Goal: Find specific page/section: Find specific page/section

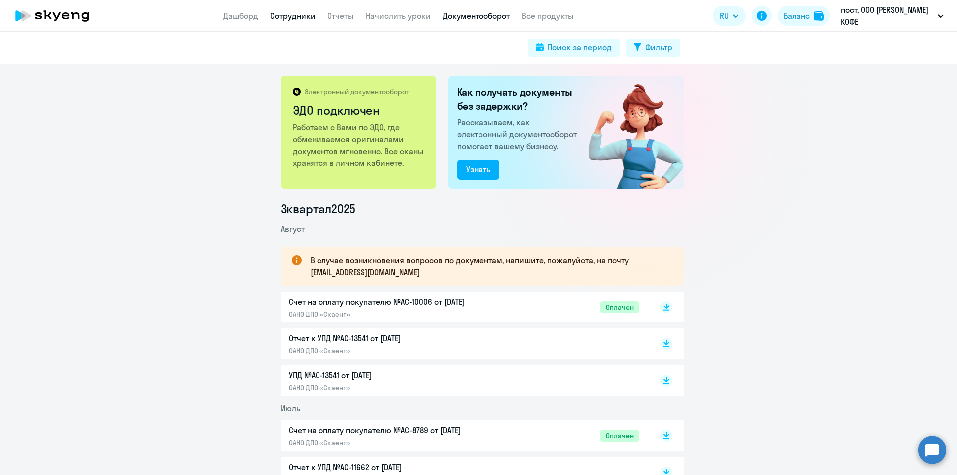
click at [281, 17] on link "Сотрудники" at bounding box center [292, 16] width 45 height 10
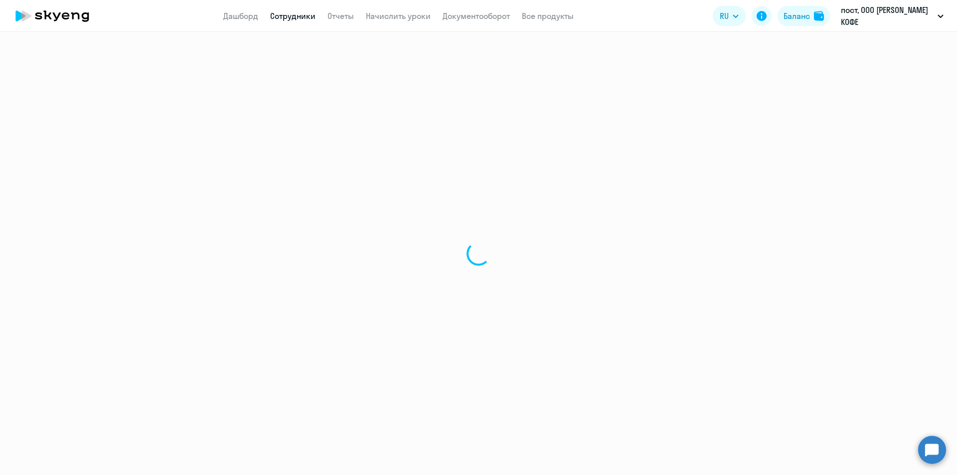
select select "30"
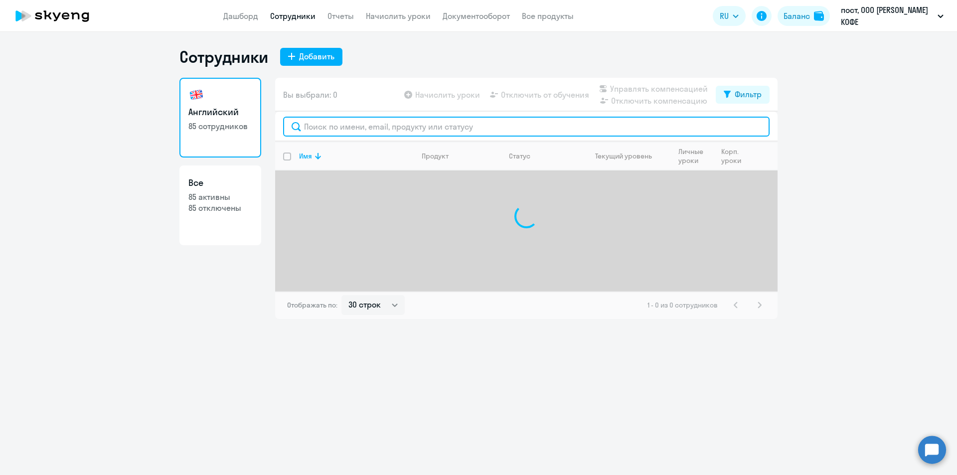
click at [447, 135] on input "text" at bounding box center [526, 127] width 486 height 20
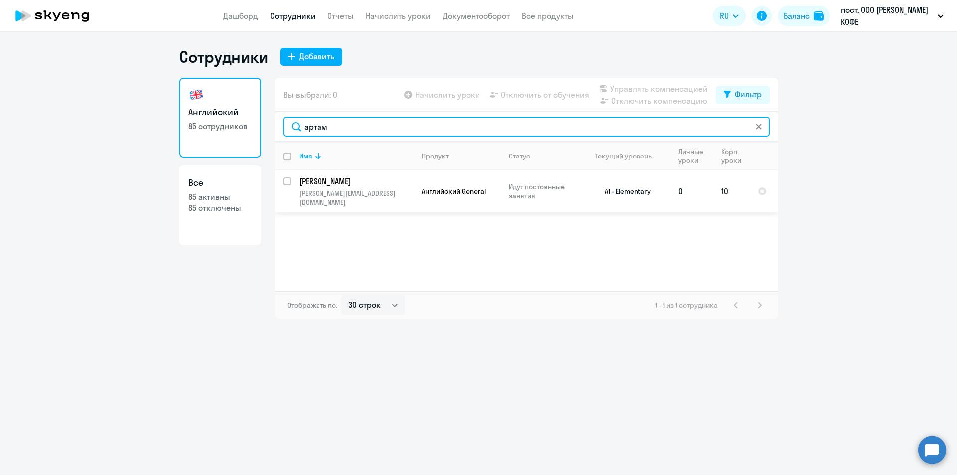
type input "артам"
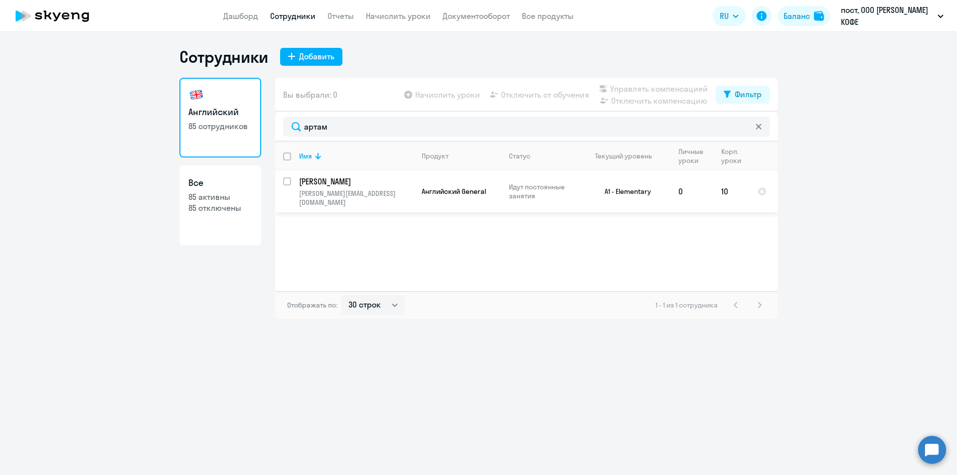
click at [336, 178] on p "[PERSON_NAME]" at bounding box center [355, 181] width 113 height 11
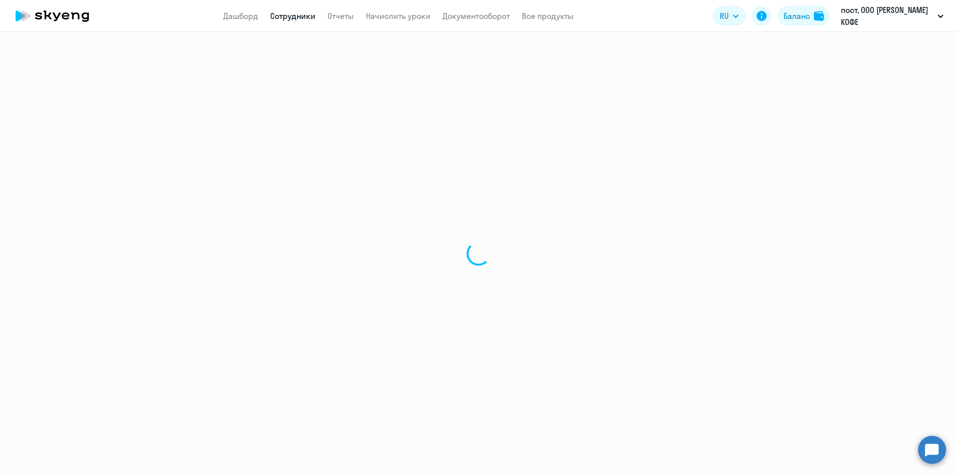
select select "english"
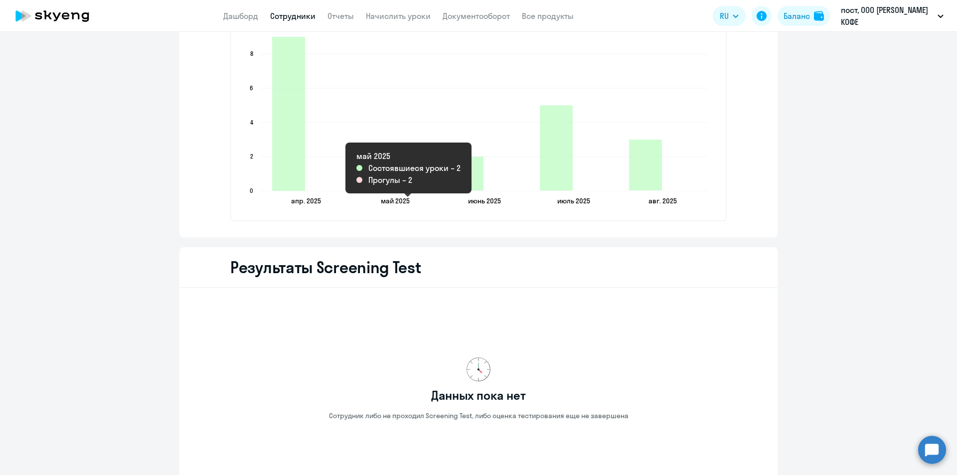
scroll to position [1395, 0]
